Goal: Information Seeking & Learning: Learn about a topic

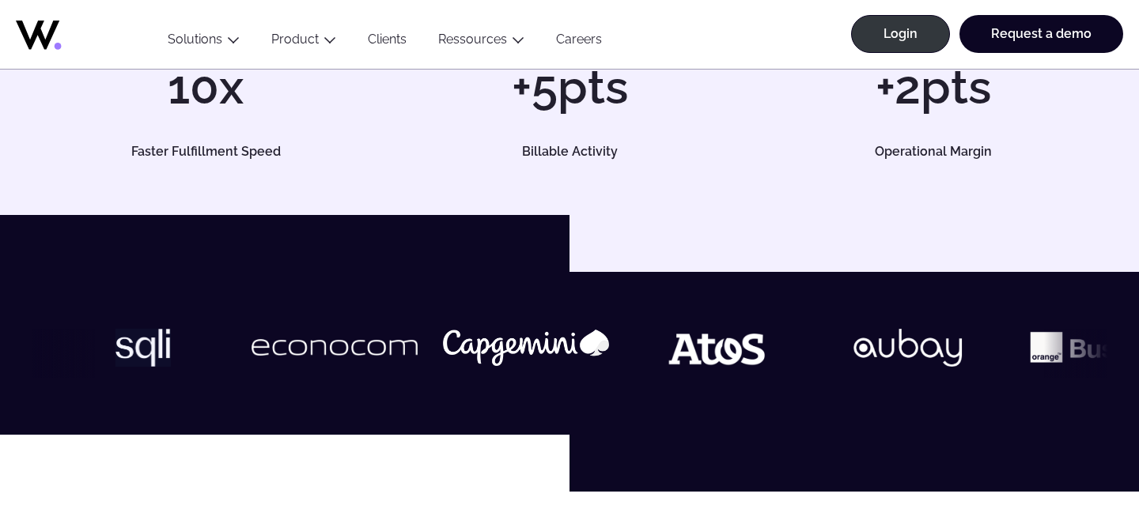
scroll to position [23, 0]
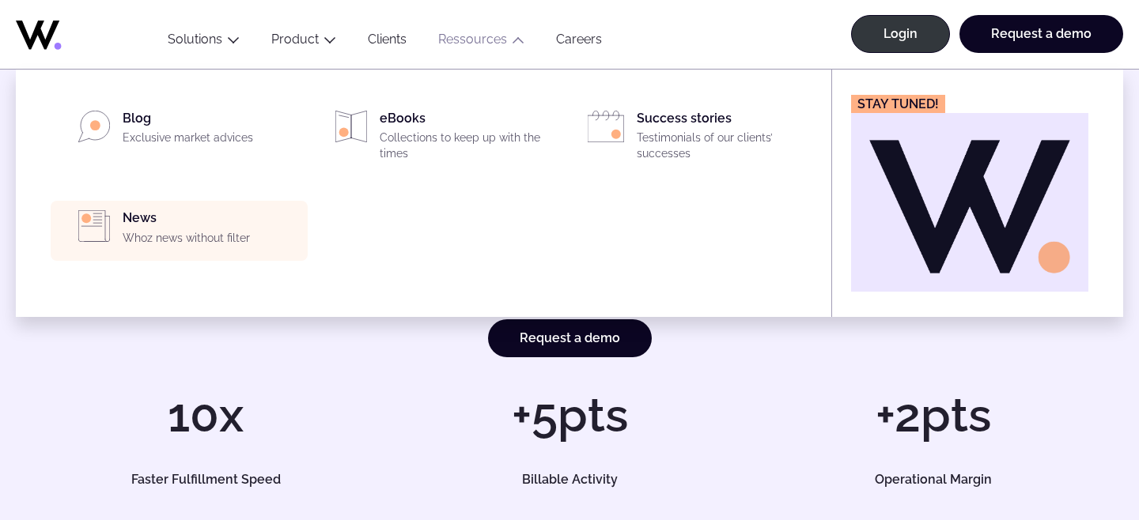
click at [214, 232] on p "Whoz news without filter" at bounding box center [211, 239] width 176 height 16
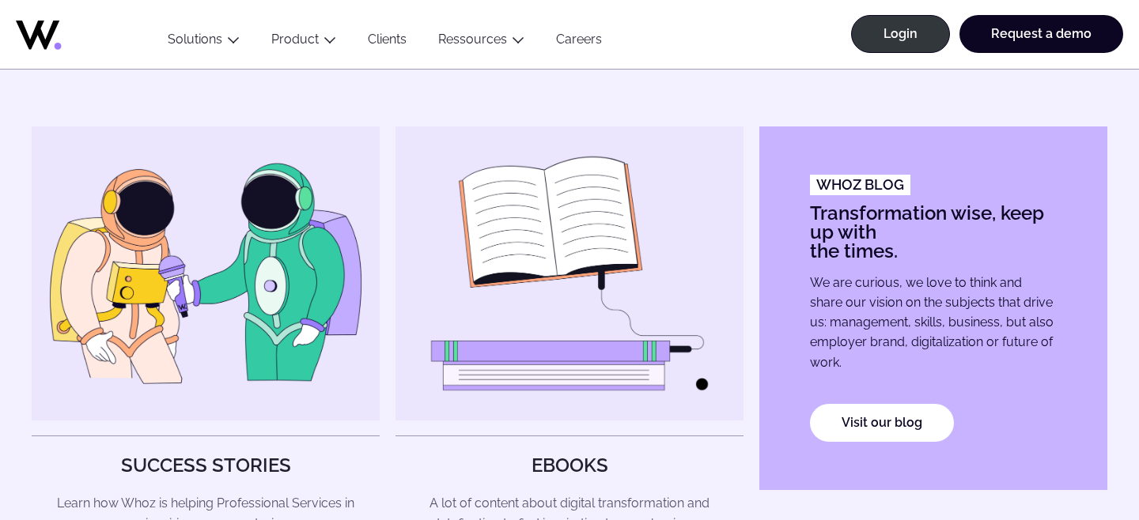
scroll to position [1032, 0]
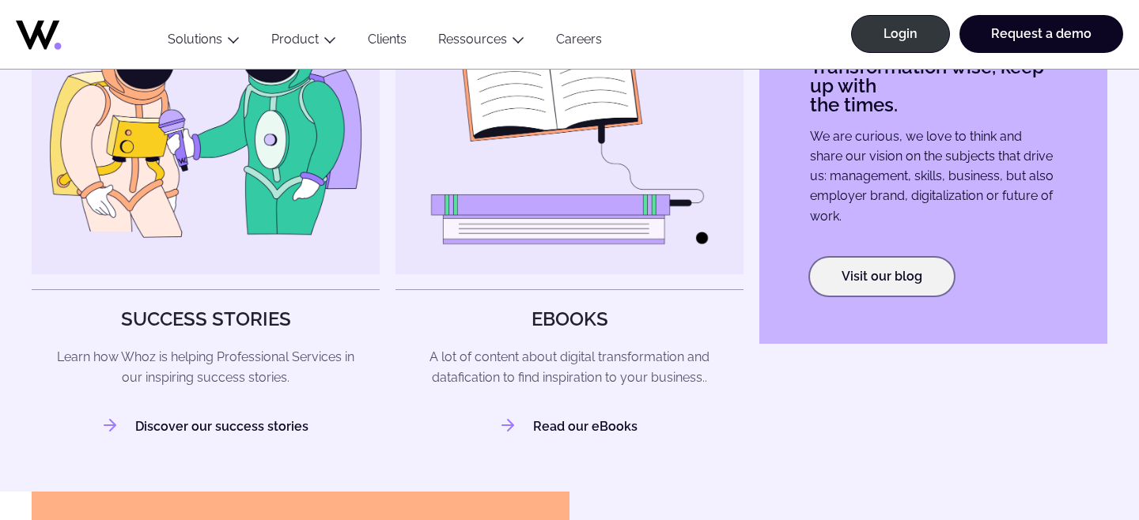
click at [880, 267] on link "Visit our blog" at bounding box center [882, 277] width 144 height 38
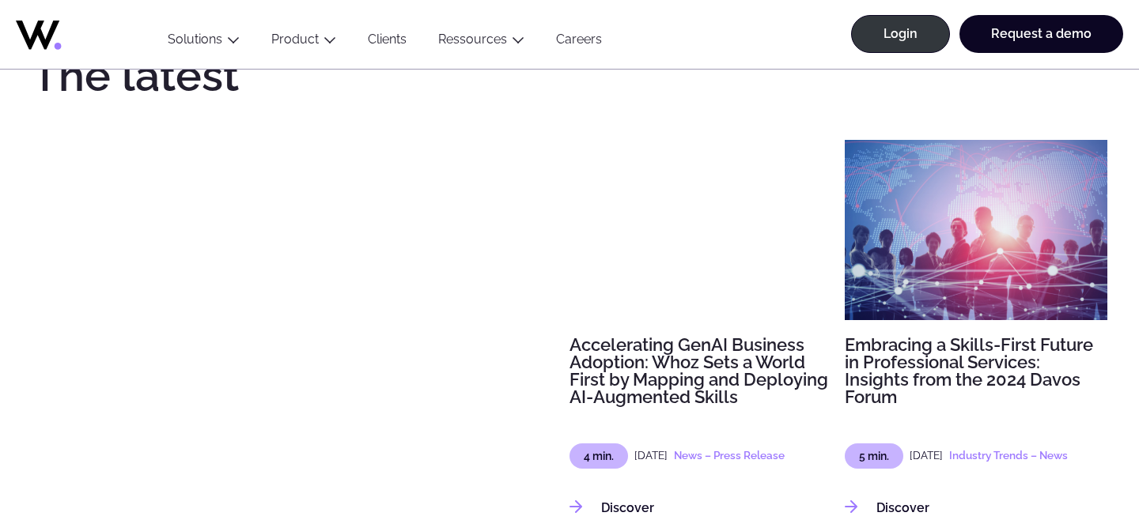
scroll to position [961, 0]
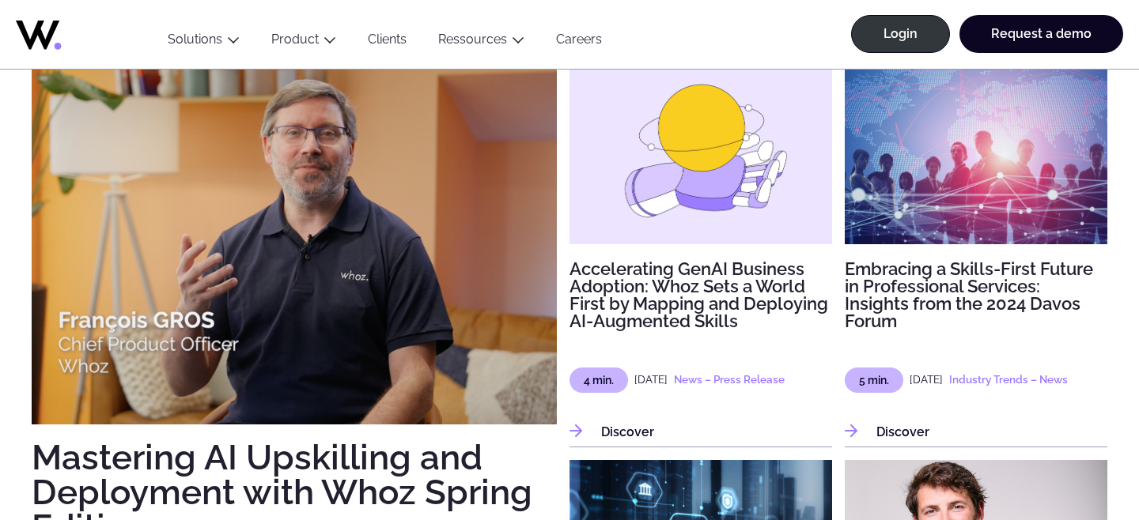
click at [291, 213] on img at bounding box center [294, 244] width 525 height 361
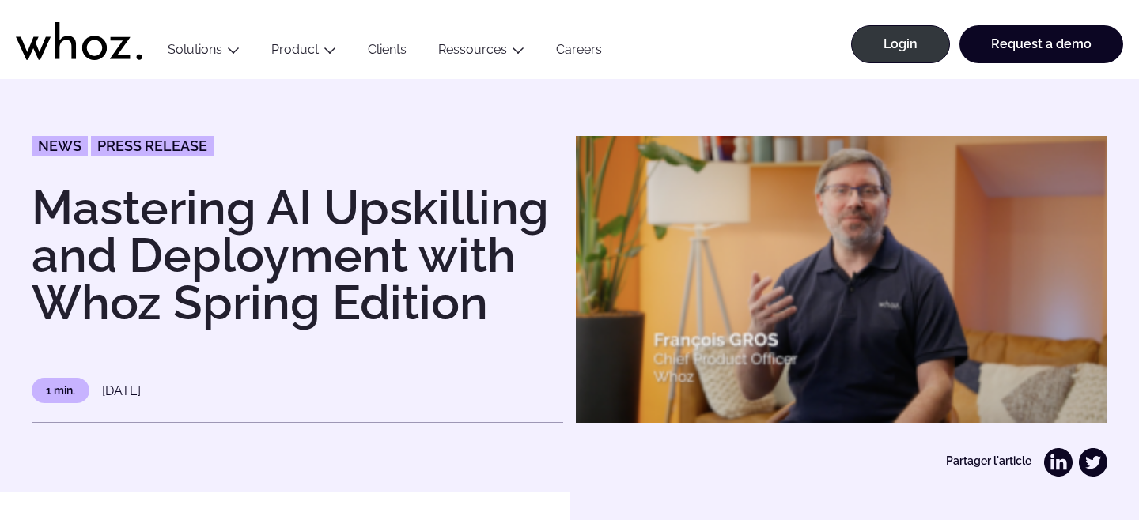
click at [767, 279] on img at bounding box center [841, 279] width 531 height 287
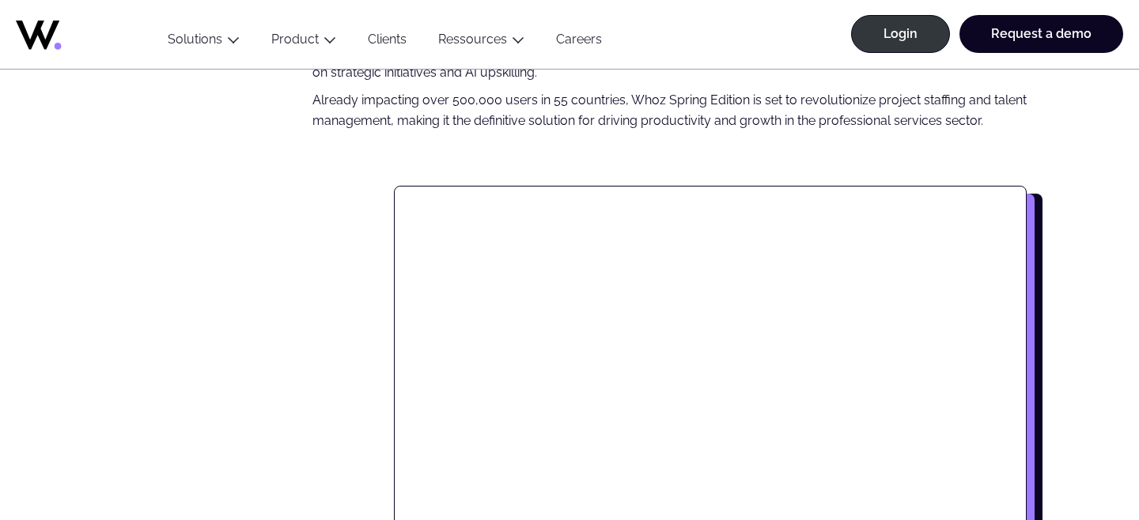
scroll to position [836, 0]
